Goal: Check status: Check status

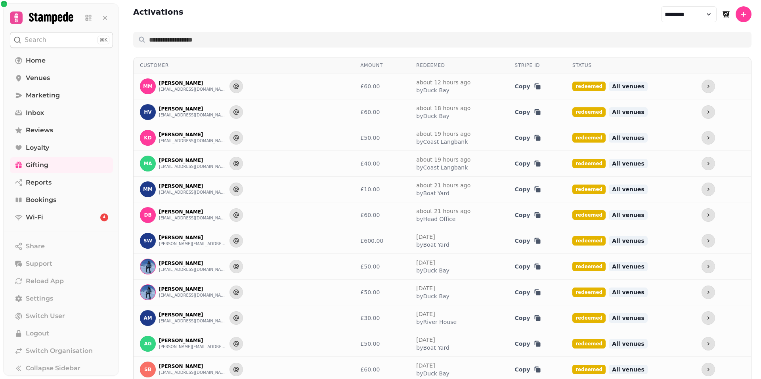
select select "********"
select select "**"
click at [705, 187] on icon "more" at bounding box center [708, 189] width 6 height 6
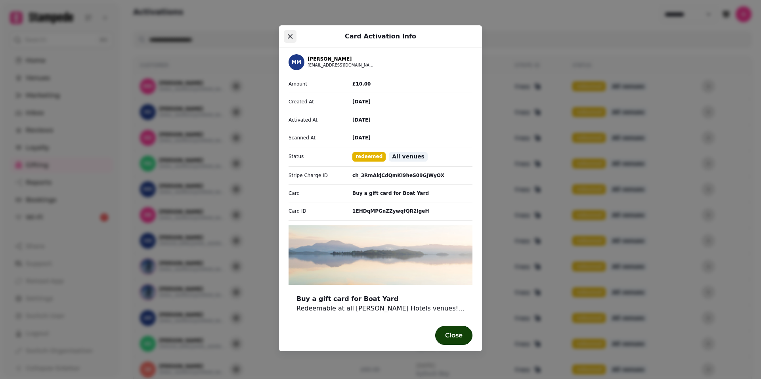
click at [289, 34] on icon "Close" at bounding box center [290, 36] width 5 height 5
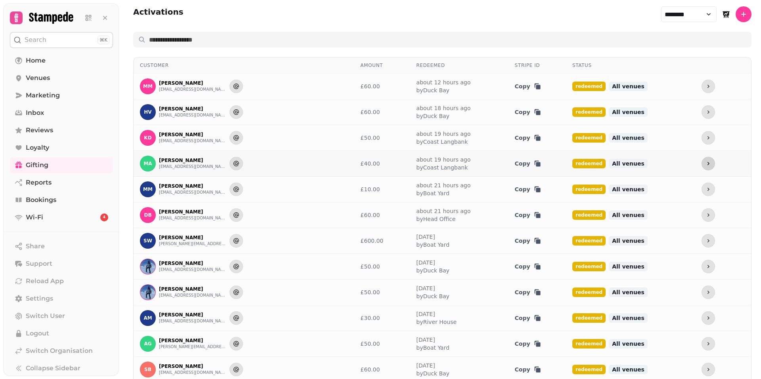
click at [705, 162] on icon "more" at bounding box center [708, 163] width 6 height 6
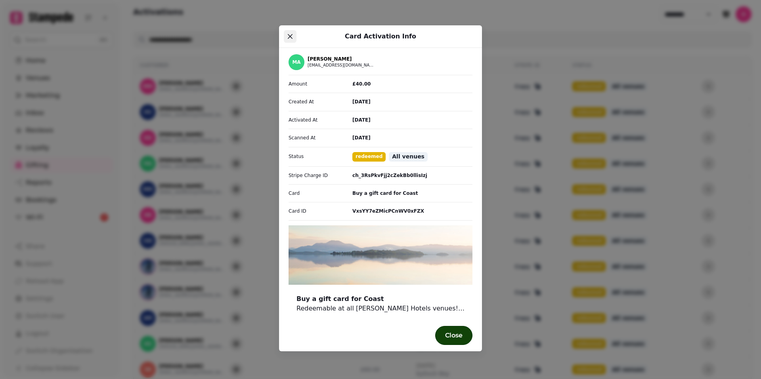
click at [288, 36] on icon "Close" at bounding box center [290, 36] width 5 height 5
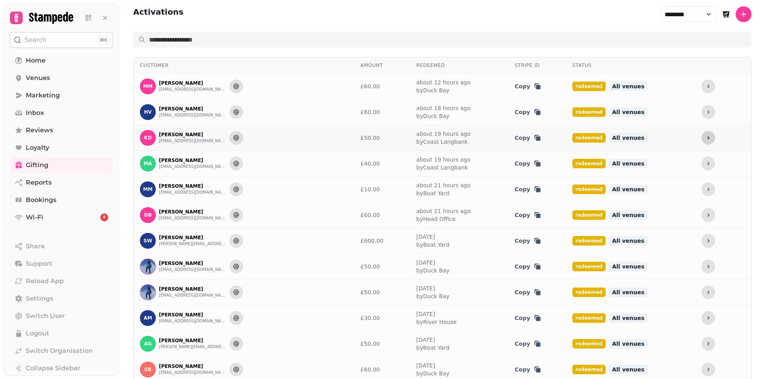
click at [701, 136] on button "more" at bounding box center [707, 137] width 13 height 13
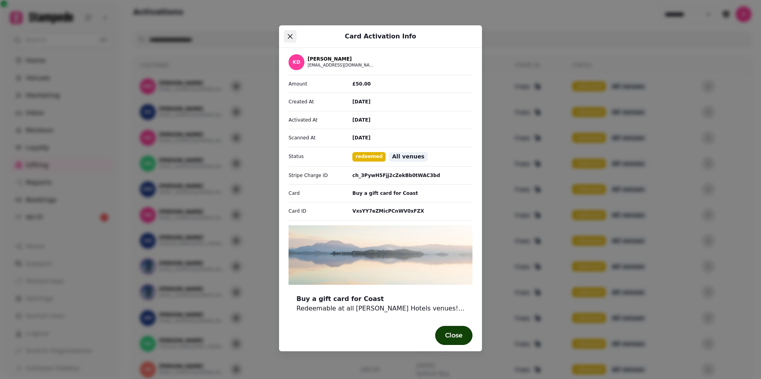
click at [290, 38] on icon "Close" at bounding box center [290, 36] width 5 height 5
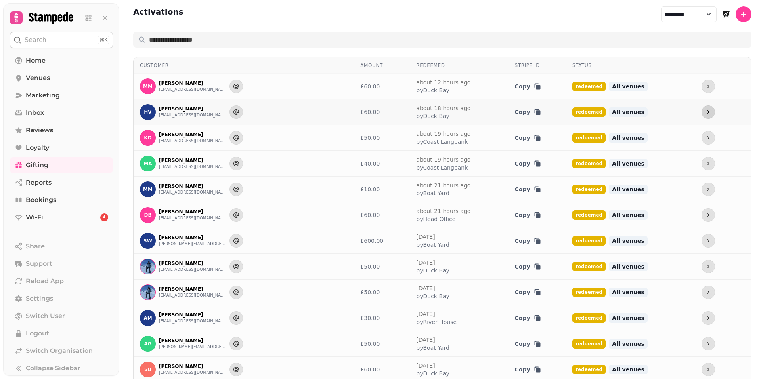
click at [705, 111] on icon "more" at bounding box center [708, 112] width 6 height 6
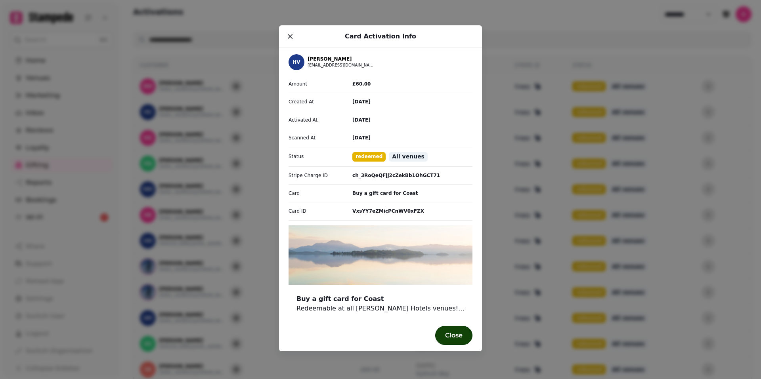
drag, startPoint x: 466, startPoint y: 137, endPoint x: 422, endPoint y: 124, distance: 46.1
click at [422, 124] on div "Activated At [DATE]" at bounding box center [380, 120] width 184 height 8
drag, startPoint x: 423, startPoint y: 123, endPoint x: 424, endPoint y: 91, distance: 31.7
click at [424, 91] on div "HV [PERSON_NAME] [EMAIL_ADDRESS][DOMAIN_NAME] Amount £60.00 Created At [DATE] A…" at bounding box center [380, 187] width 184 height 267
drag, startPoint x: 425, startPoint y: 91, endPoint x: 425, endPoint y: 87, distance: 4.0
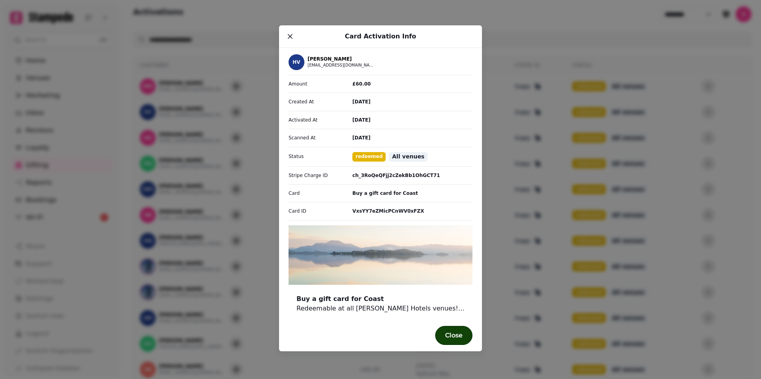
click at [425, 87] on div "Amount £60.00" at bounding box center [380, 84] width 184 height 8
click at [290, 37] on icon "Close" at bounding box center [290, 36] width 5 height 5
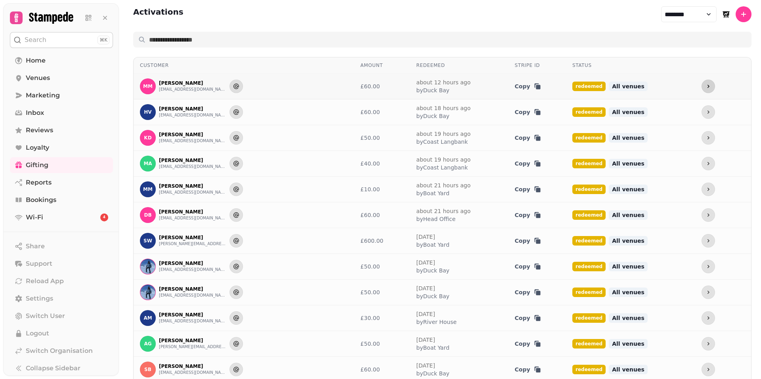
click at [701, 88] on button "more" at bounding box center [707, 86] width 13 height 13
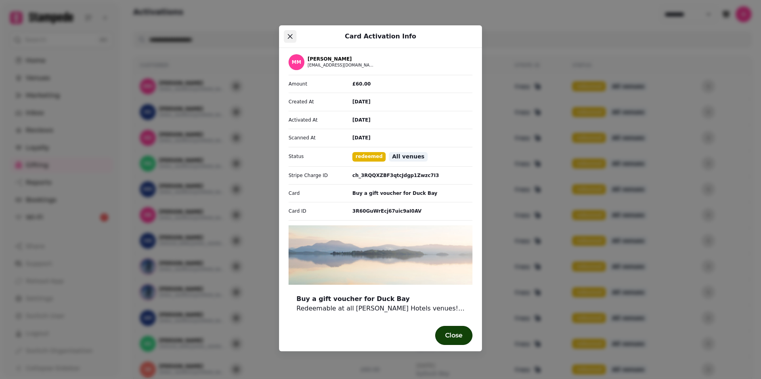
click at [287, 34] on button "Close" at bounding box center [290, 36] width 13 height 13
